Goal: Find specific page/section: Find specific page/section

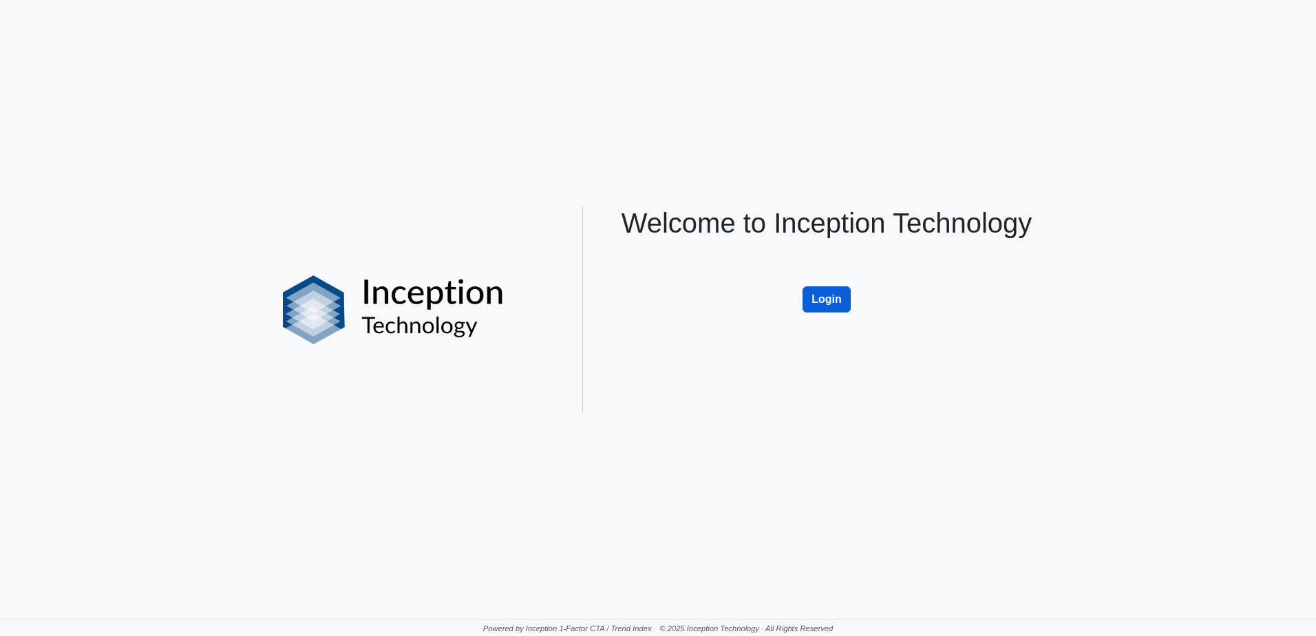
click at [828, 297] on button "Login" at bounding box center [826, 299] width 48 height 26
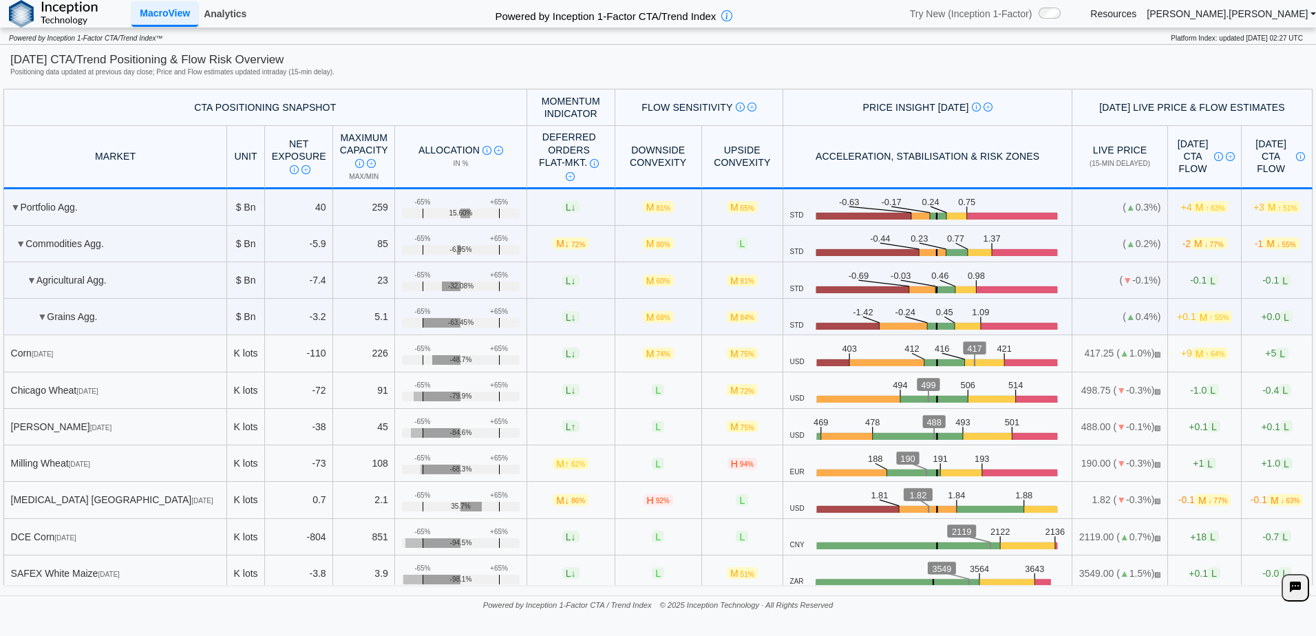
click at [219, 20] on link "Analytics" at bounding box center [225, 13] width 54 height 23
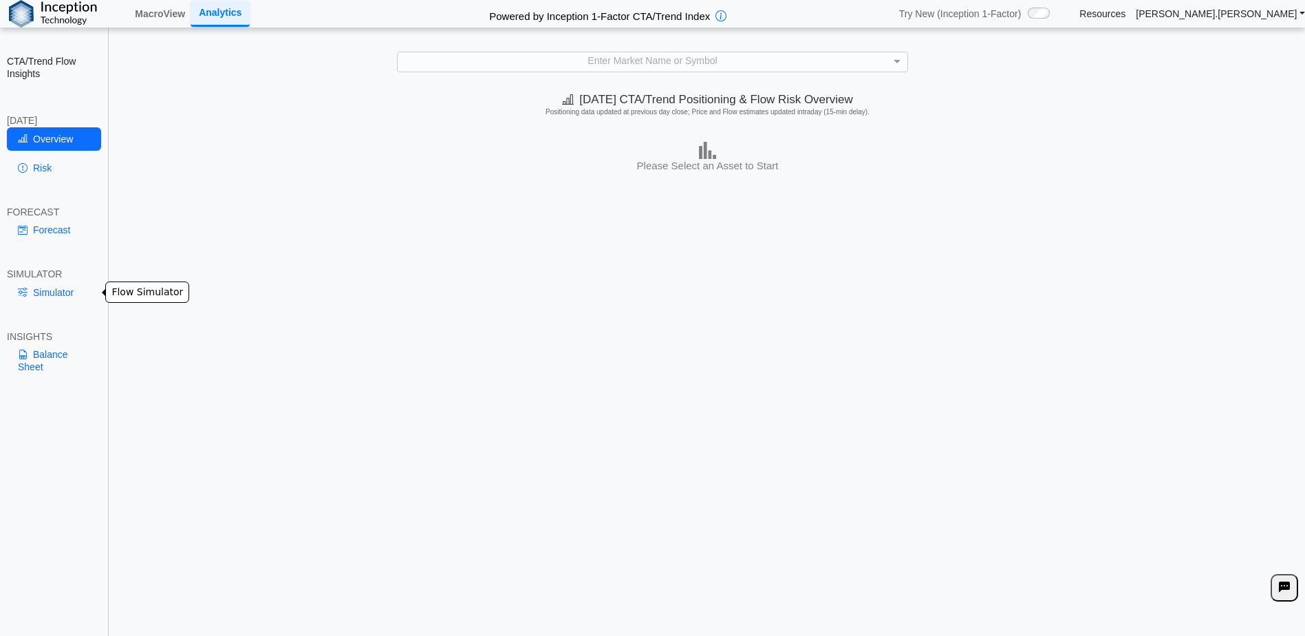
click at [60, 288] on link "Simulator" at bounding box center [54, 292] width 94 height 23
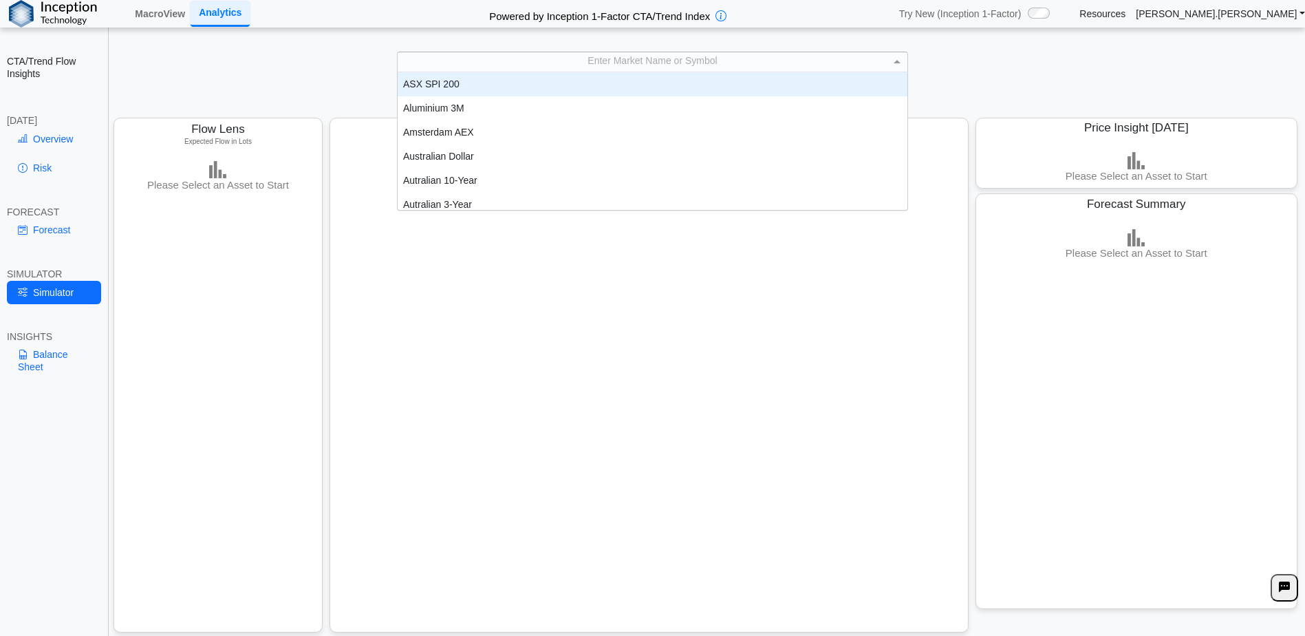
click at [721, 67] on div "Enter Market Name or Symbol" at bounding box center [653, 61] width 510 height 19
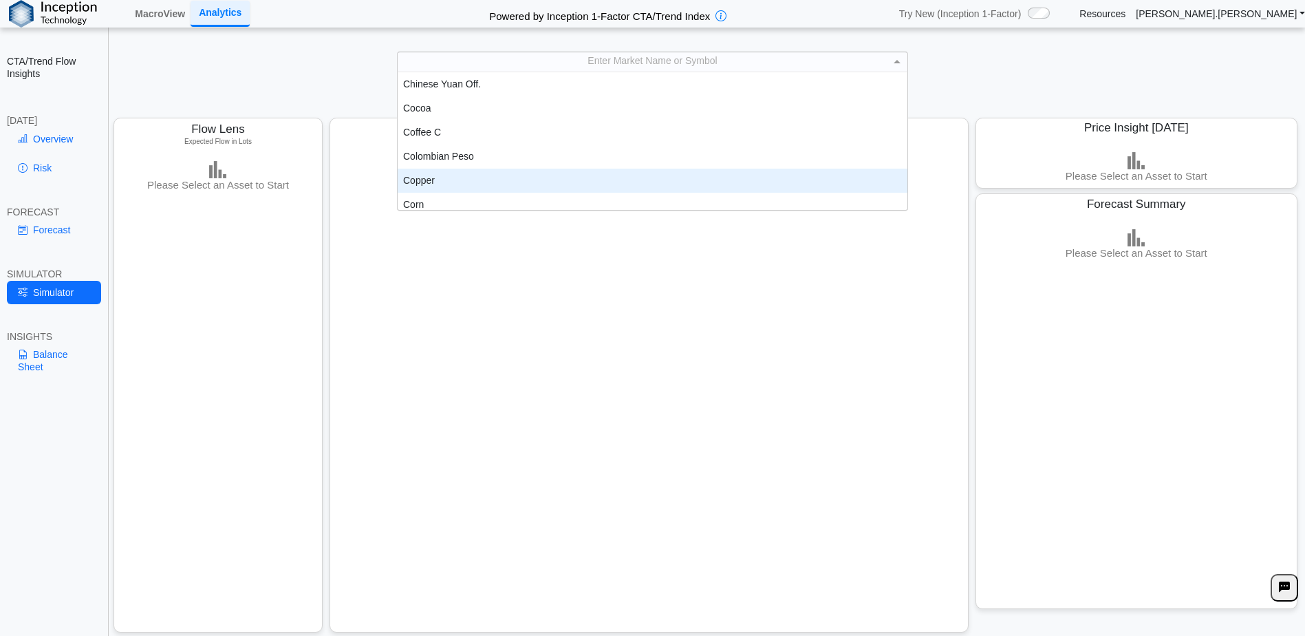
scroll to position [489, 0]
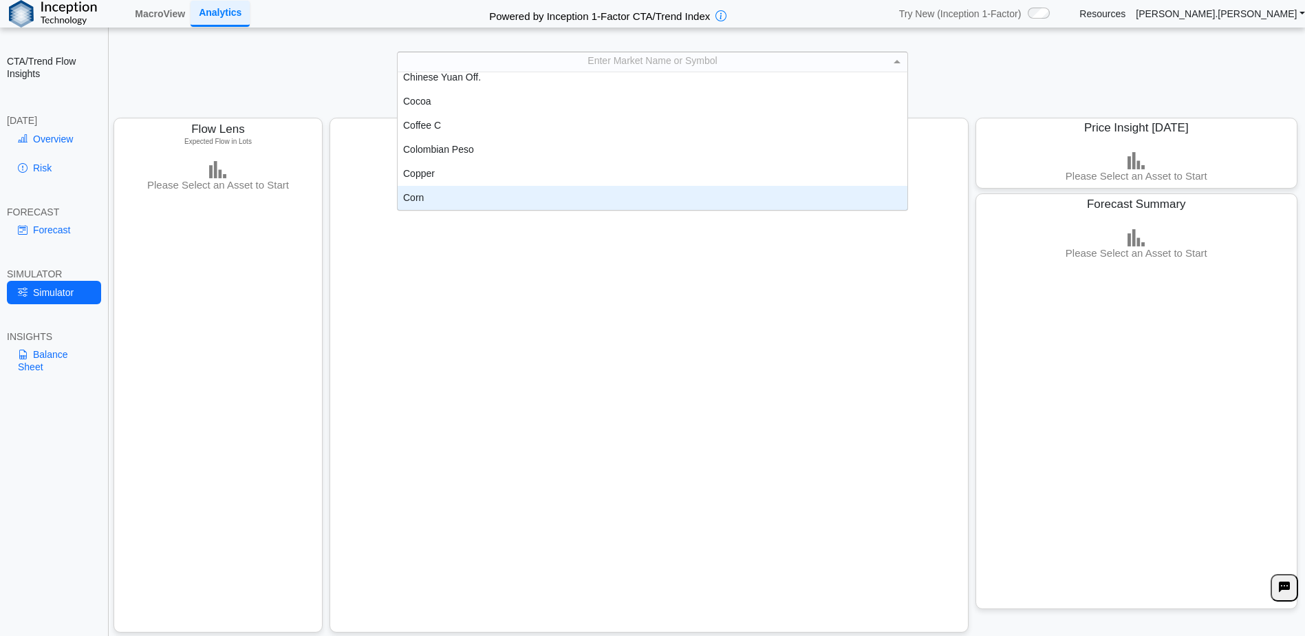
click at [434, 195] on div "Corn" at bounding box center [653, 198] width 510 height 24
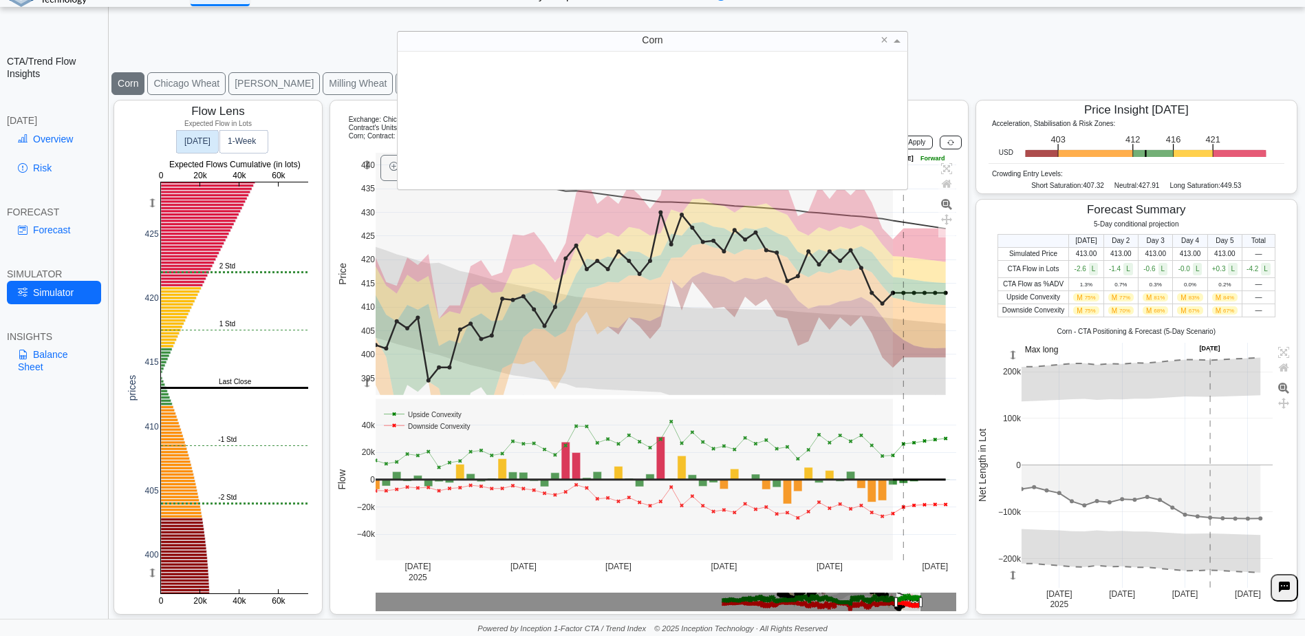
scroll to position [127, 500]
